Goal: Information Seeking & Learning: Learn about a topic

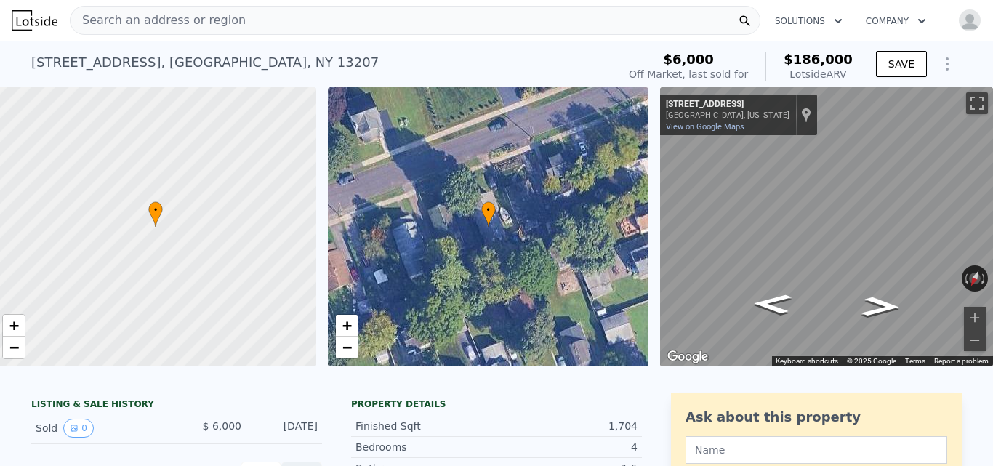
click at [254, 23] on div "Search an address or region" at bounding box center [415, 20] width 691 height 29
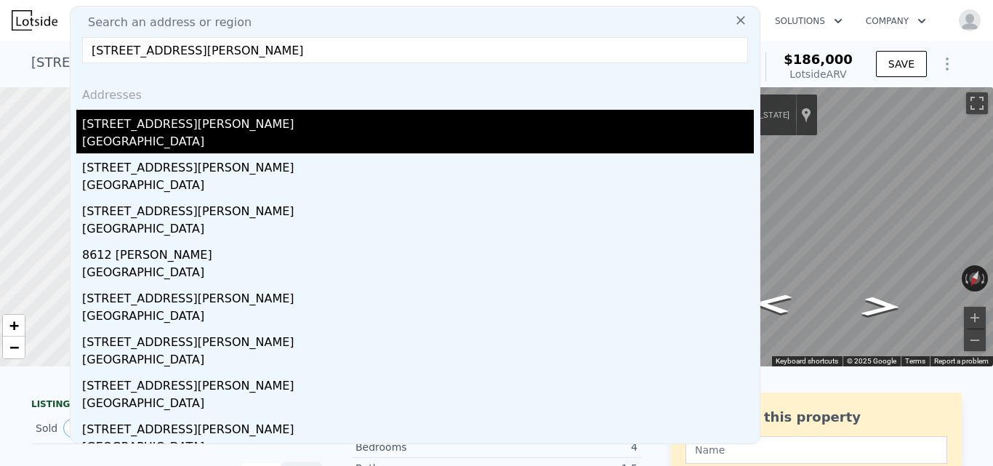
type input "[STREET_ADDRESS][PERSON_NAME]"
click at [137, 118] on div "[STREET_ADDRESS][PERSON_NAME]" at bounding box center [418, 121] width 672 height 23
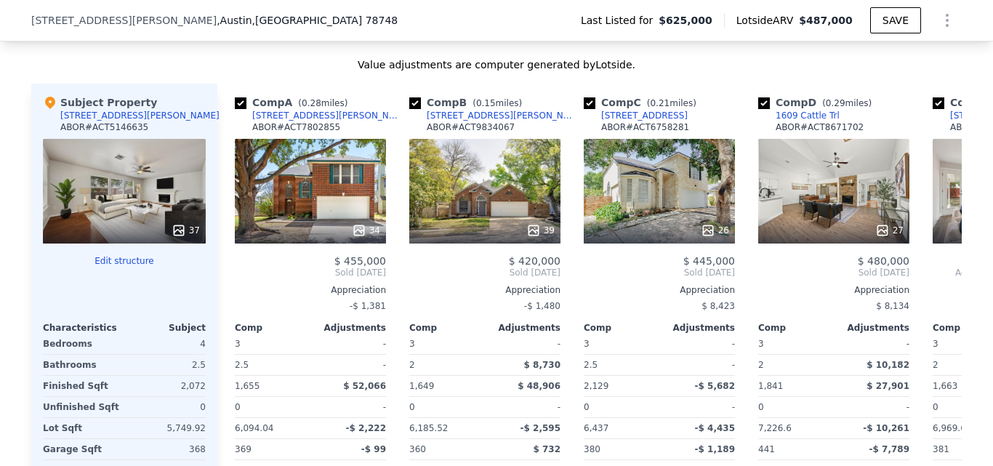
scroll to position [1494, 0]
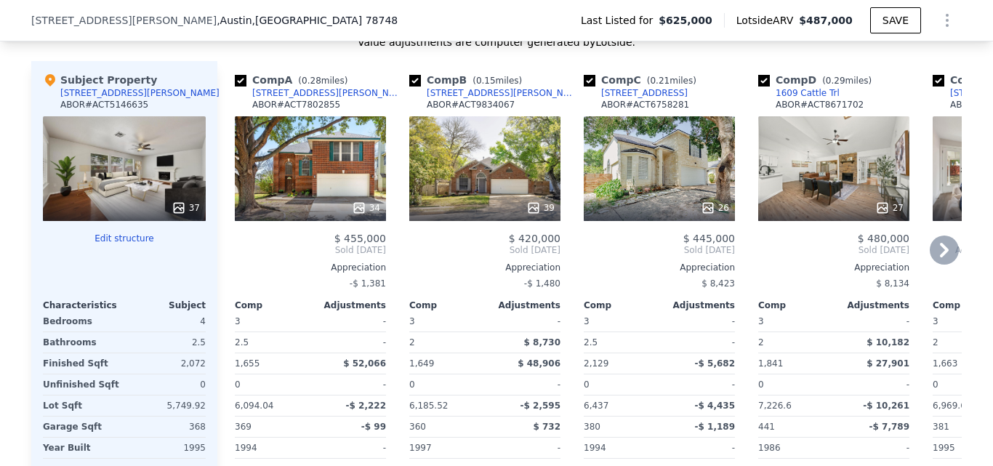
click at [420, 200] on div "39" at bounding box center [484, 168] width 151 height 105
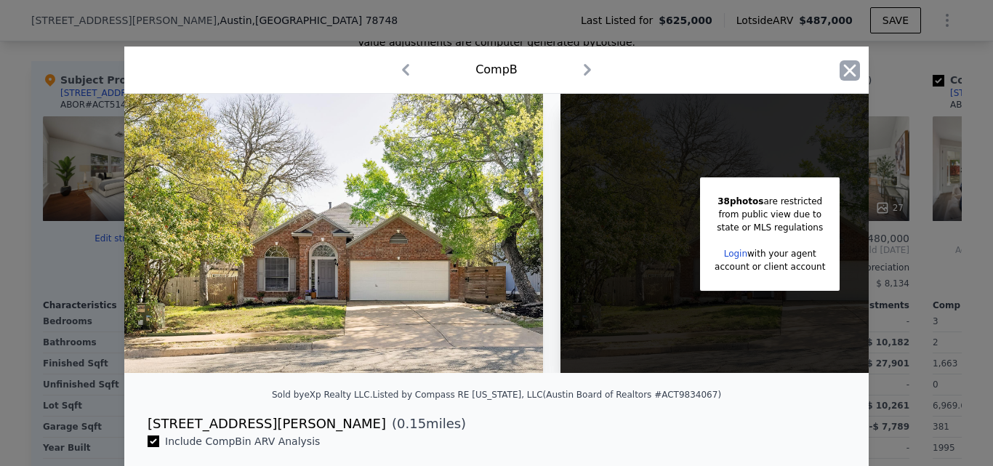
click at [841, 71] on icon "button" at bounding box center [850, 70] width 20 height 20
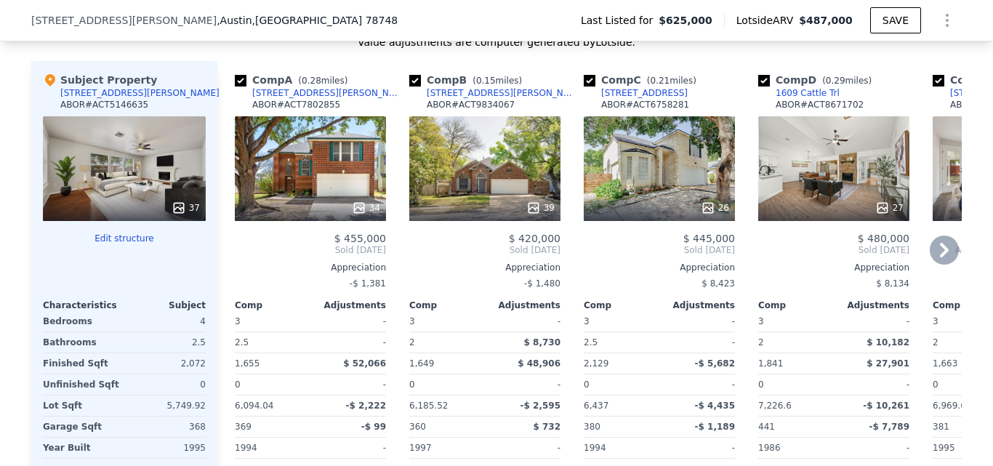
click at [930, 265] on icon at bounding box center [944, 250] width 29 height 29
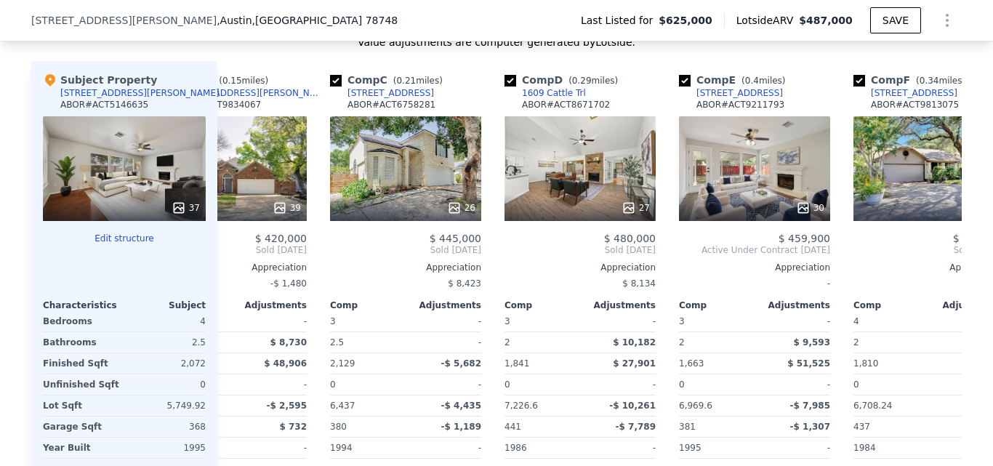
scroll to position [0, 349]
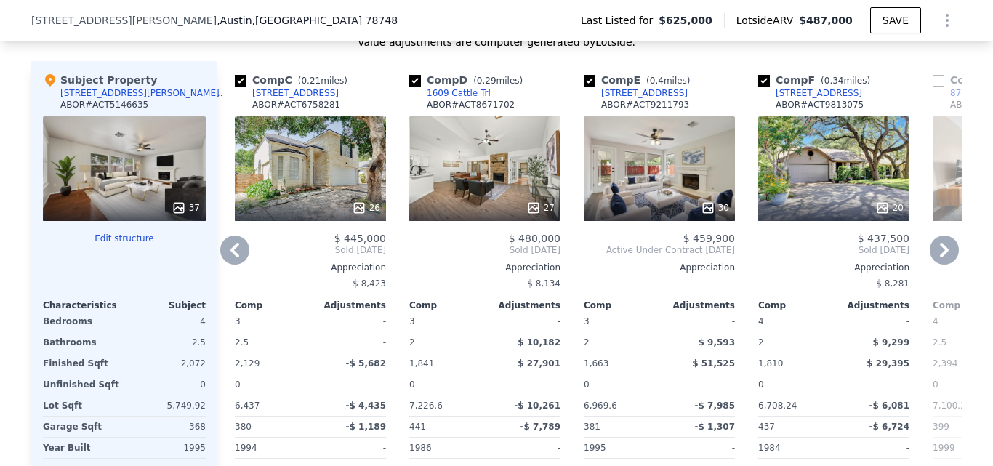
click at [940, 257] on icon at bounding box center [944, 250] width 9 height 15
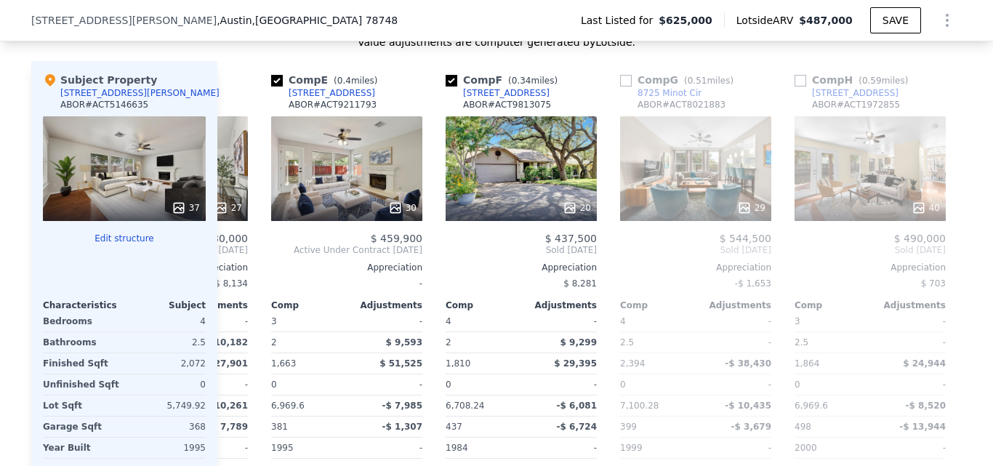
scroll to position [0, 698]
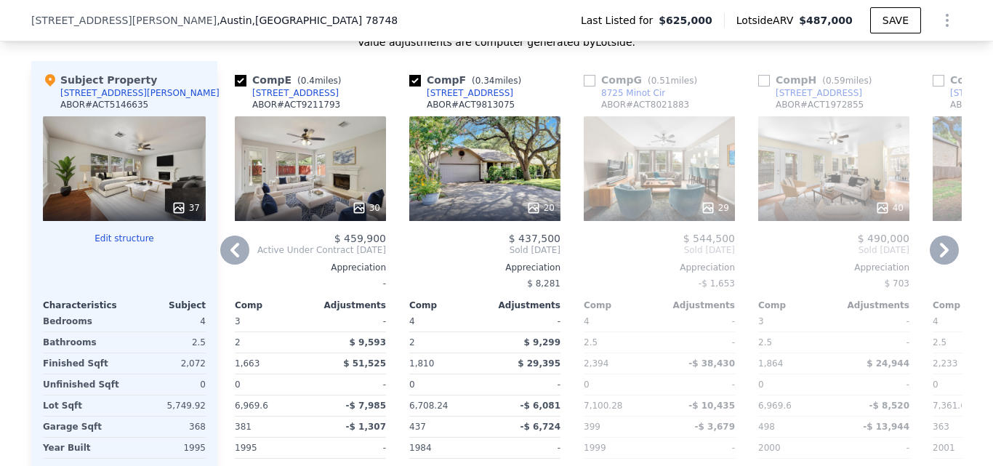
click at [940, 257] on icon at bounding box center [944, 250] width 9 height 15
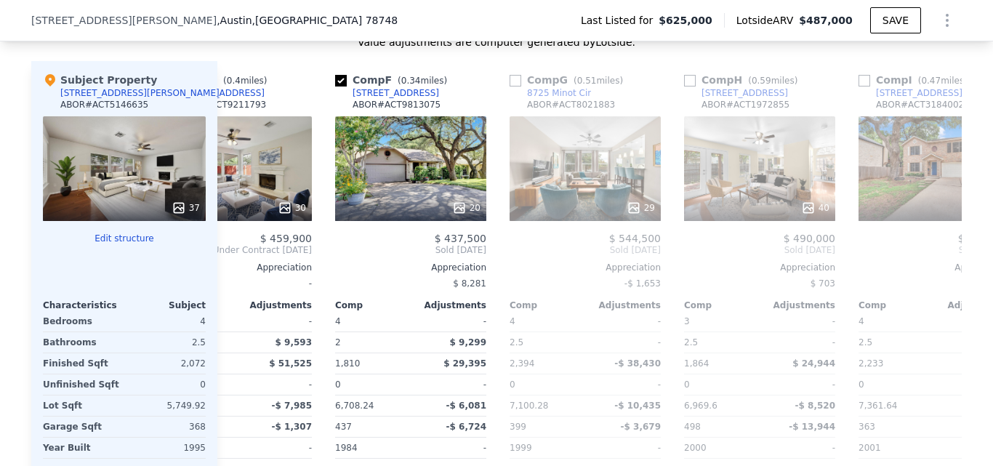
scroll to position [0, 1047]
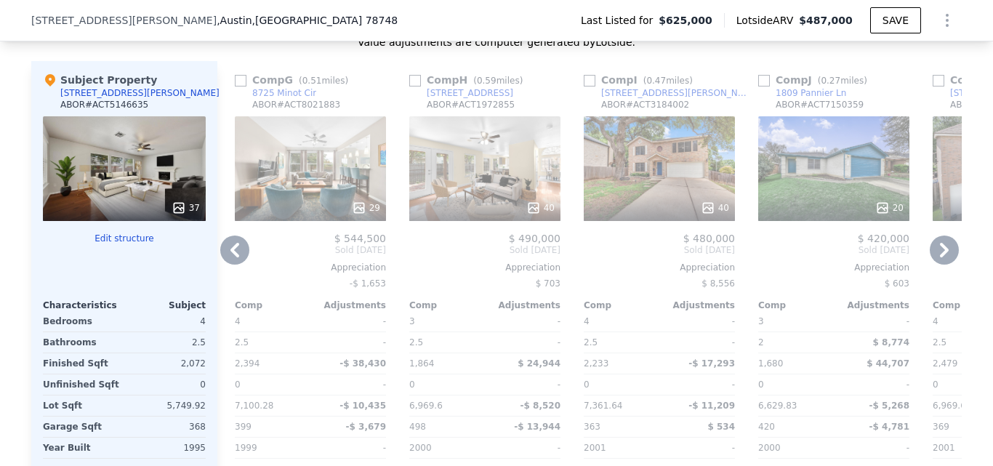
click at [940, 257] on icon at bounding box center [944, 250] width 9 height 15
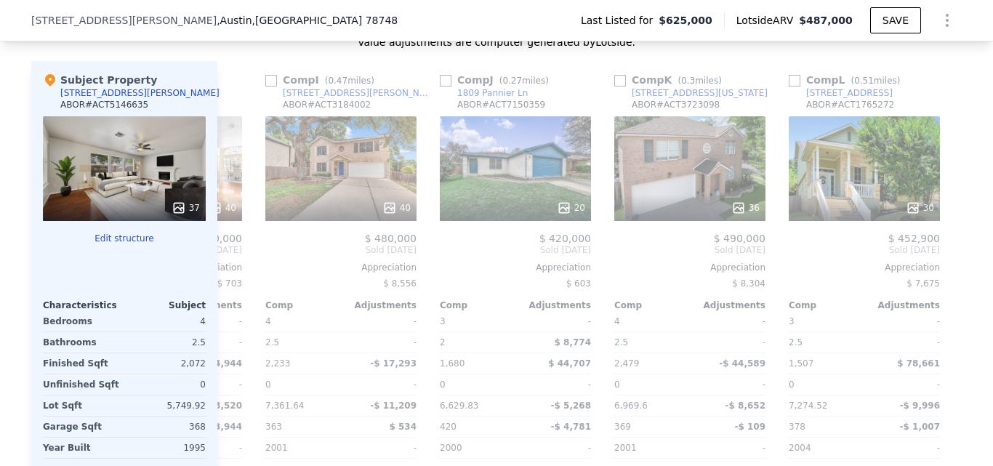
scroll to position [0, 1384]
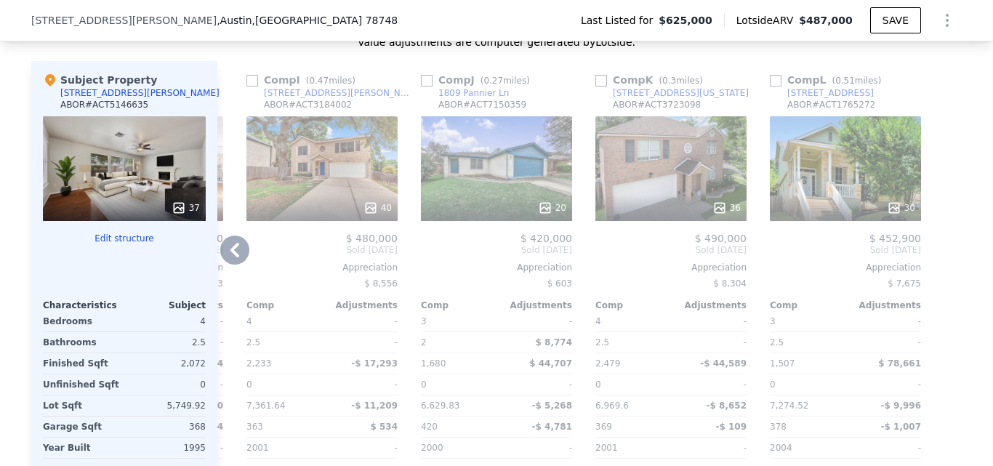
click at [453, 190] on div "20" at bounding box center [496, 168] width 151 height 105
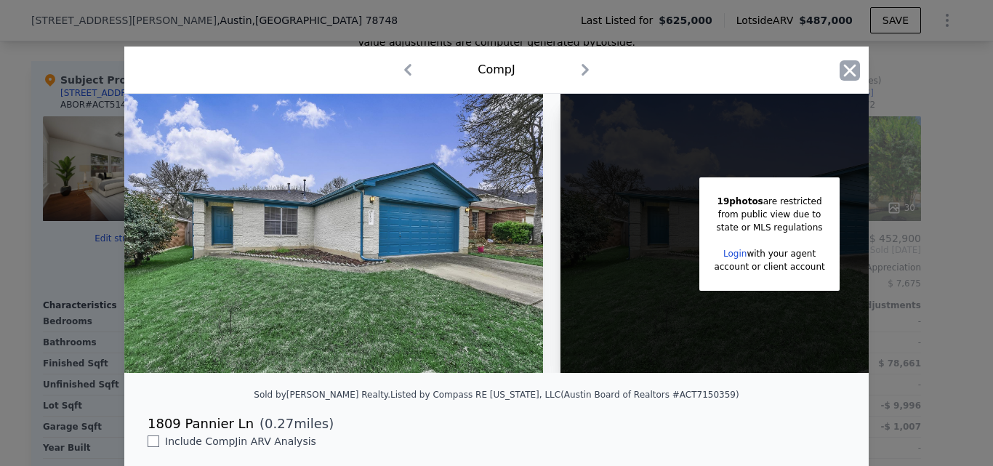
click at [844, 80] on icon "button" at bounding box center [850, 70] width 20 height 20
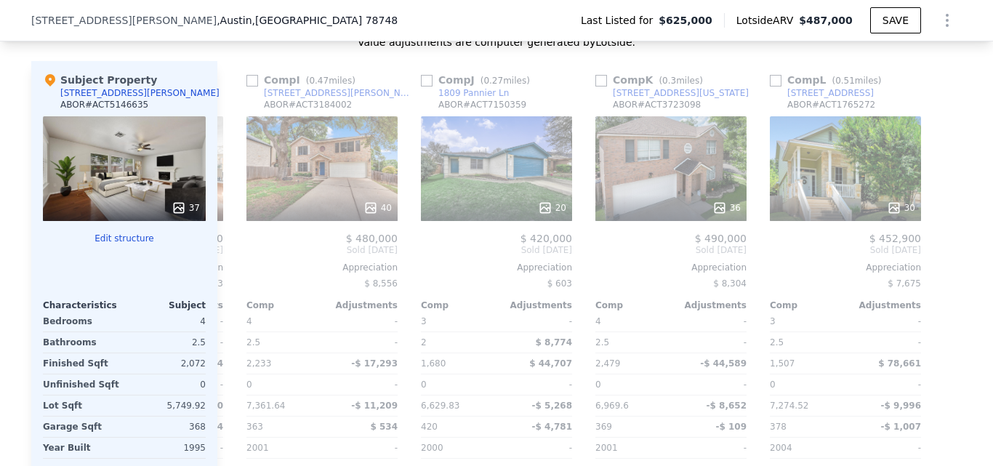
drag, startPoint x: 981, startPoint y: 188, endPoint x: 993, endPoint y: 172, distance: 19.8
click at [993, 172] on div "Search an address or region Solutions Company Open main menu Open user menu [ST…" at bounding box center [496, 233] width 993 height 466
